Goal: Transaction & Acquisition: Book appointment/travel/reservation

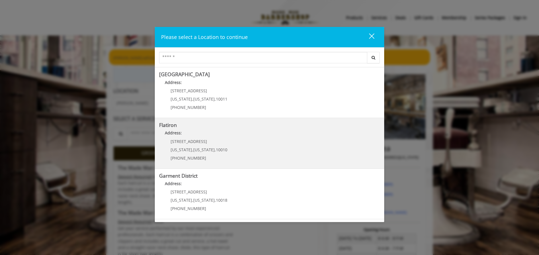
scroll to position [100, 0]
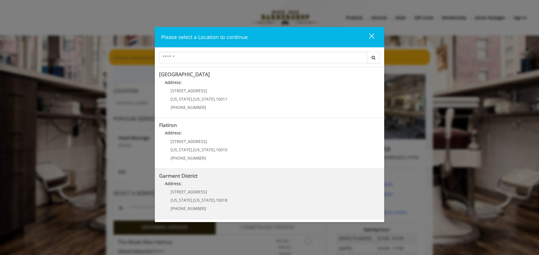
click at [187, 196] on div "[STREET_ADDRESS][US_STATE][US_STATE] (212) 997-4247" at bounding box center [194, 202] width 71 height 25
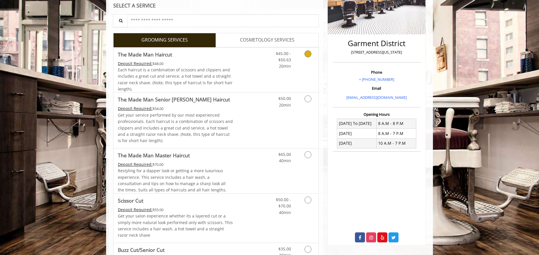
click at [225, 85] on span "Each haircut is a combination of scissors and clippers and includes a great cut…" at bounding box center [175, 79] width 115 height 25
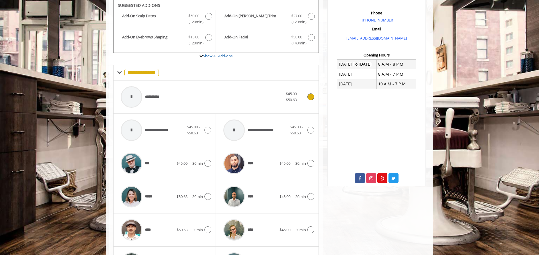
scroll to position [251, 0]
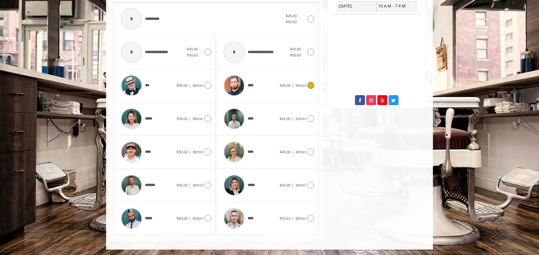
click at [270, 87] on div "****" at bounding box center [249, 85] width 59 height 27
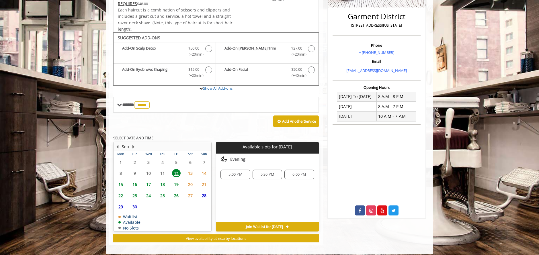
scroll to position [145, 0]
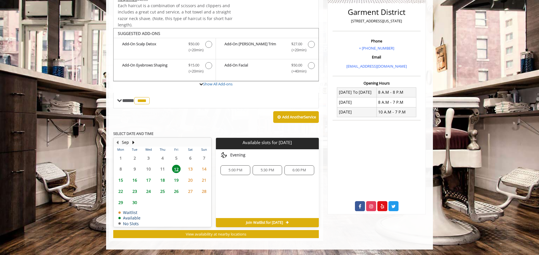
click at [190, 168] on span "13" at bounding box center [190, 169] width 9 height 8
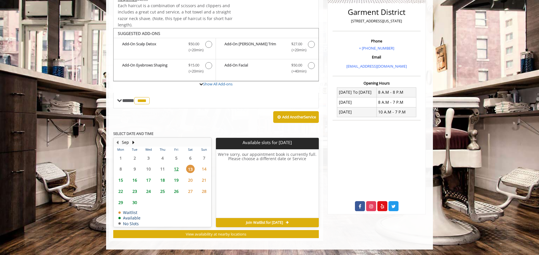
click at [206, 169] on span "14" at bounding box center [204, 169] width 9 height 8
click at [119, 179] on span "15" at bounding box center [120, 180] width 9 height 8
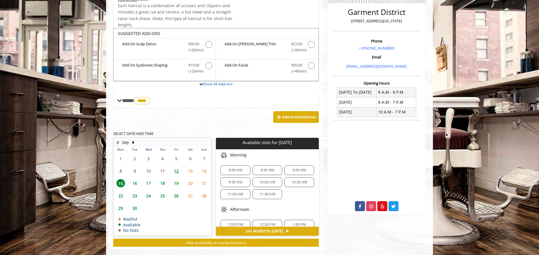
scroll to position [153, 0]
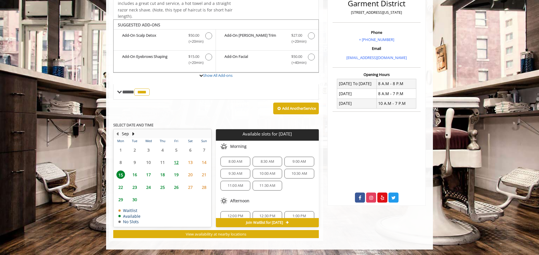
click at [191, 163] on span "13" at bounding box center [190, 162] width 9 height 8
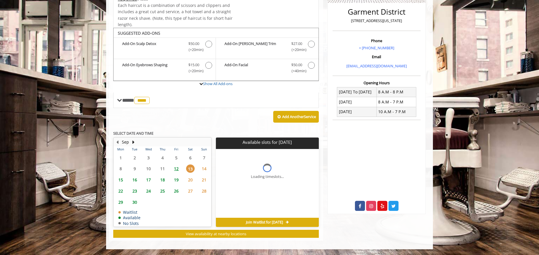
scroll to position [145, 0]
